Goal: Task Accomplishment & Management: Use online tool/utility

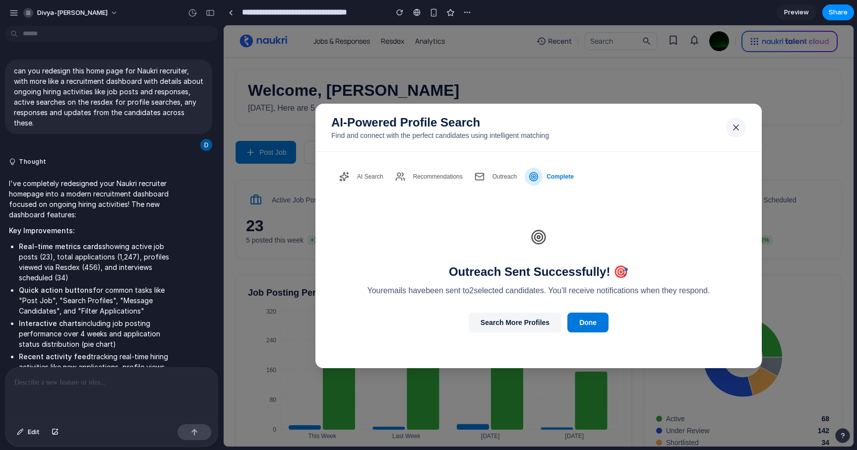
scroll to position [1565, 0]
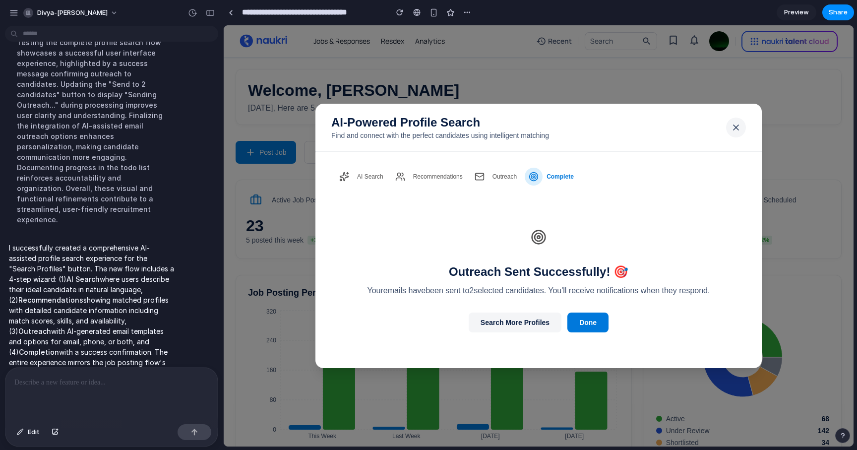
click at [740, 129] on icon at bounding box center [736, 128] width 10 height 10
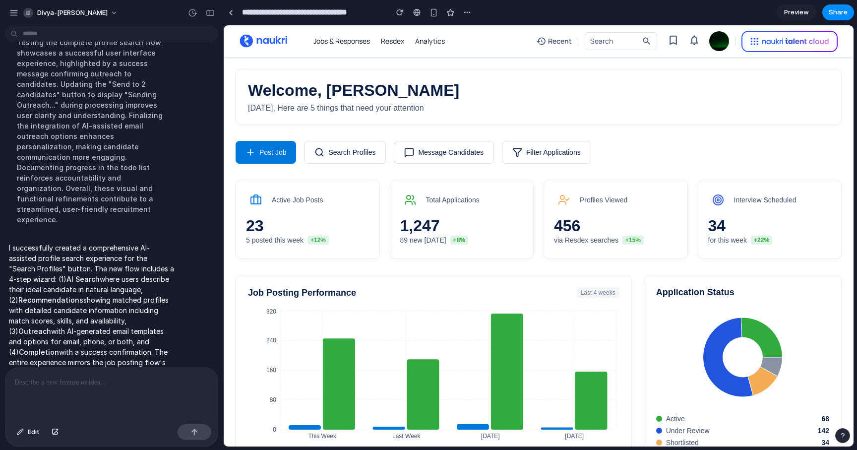
click at [354, 156] on button "Search Profiles" at bounding box center [345, 152] width 82 height 23
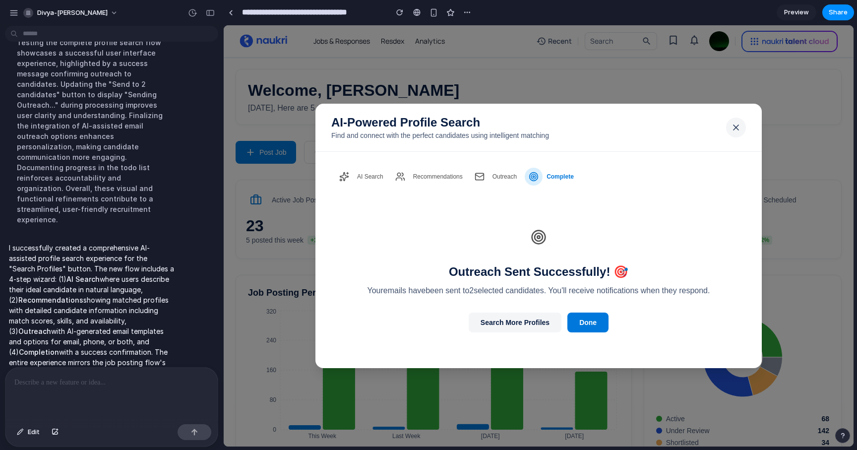
click at [739, 128] on icon at bounding box center [736, 128] width 10 height 10
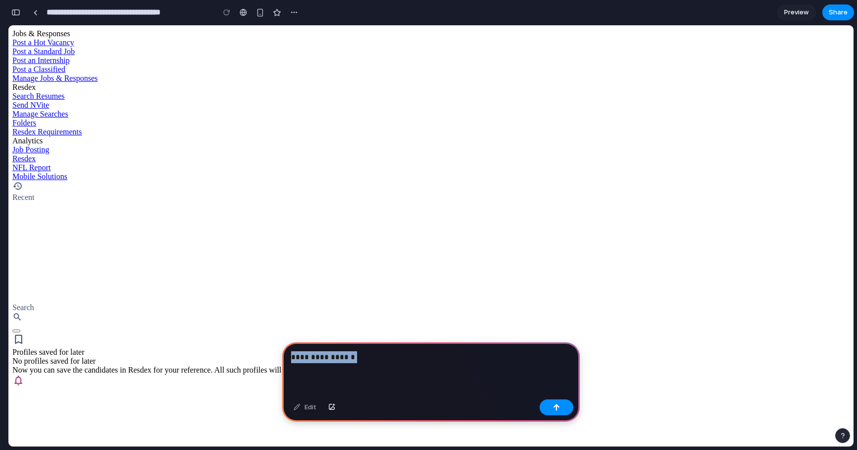
drag, startPoint x: 371, startPoint y: 386, endPoint x: 252, endPoint y: 359, distance: 122.2
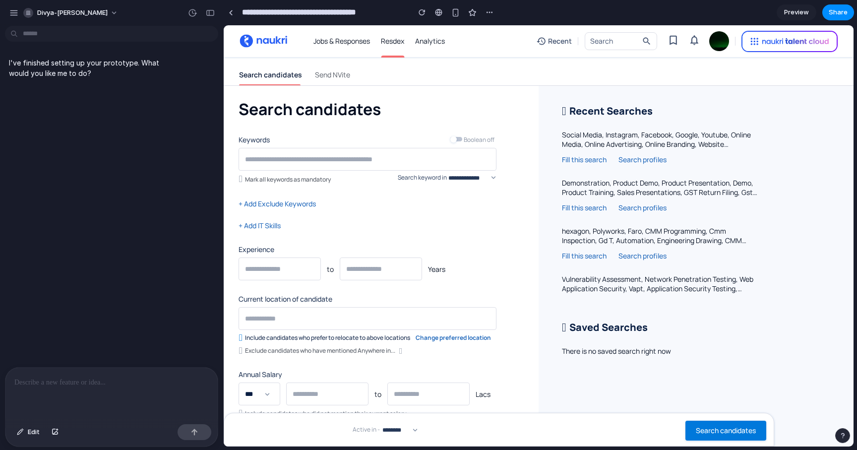
click at [305, 263] on input "text" at bounding box center [279, 269] width 73 height 18
click at [385, 264] on input "text" at bounding box center [380, 269] width 73 height 18
click at [301, 164] on input "text" at bounding box center [367, 159] width 249 height 18
type input "**********"
click at [686, 421] on button "Search candidates" at bounding box center [726, 431] width 81 height 20
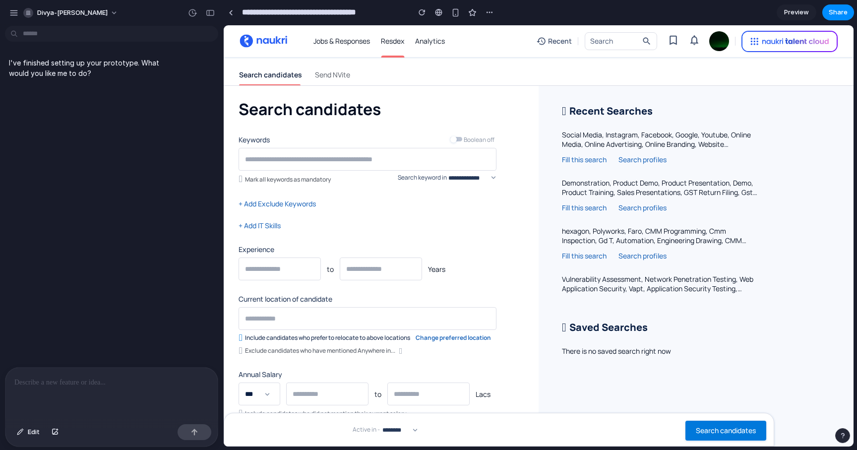
click at [350, 176] on div "**********" at bounding box center [368, 369] width 258 height 472
click at [339, 160] on input "text" at bounding box center [367, 159] width 249 height 18
click at [462, 139] on span at bounding box center [457, 139] width 12 height 4
click at [342, 161] on input "text" at bounding box center [367, 159] width 249 height 18
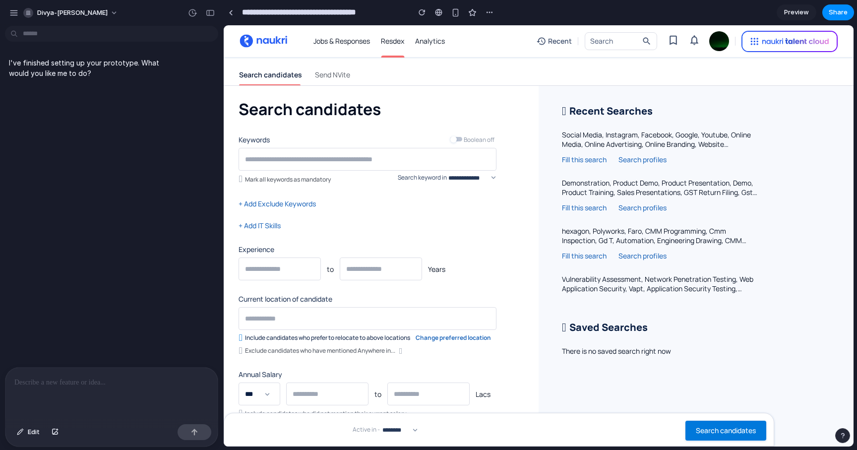
click at [117, 381] on p at bounding box center [111, 383] width 194 height 12
